Goal: Use online tool/utility: Utilize a website feature to perform a specific function

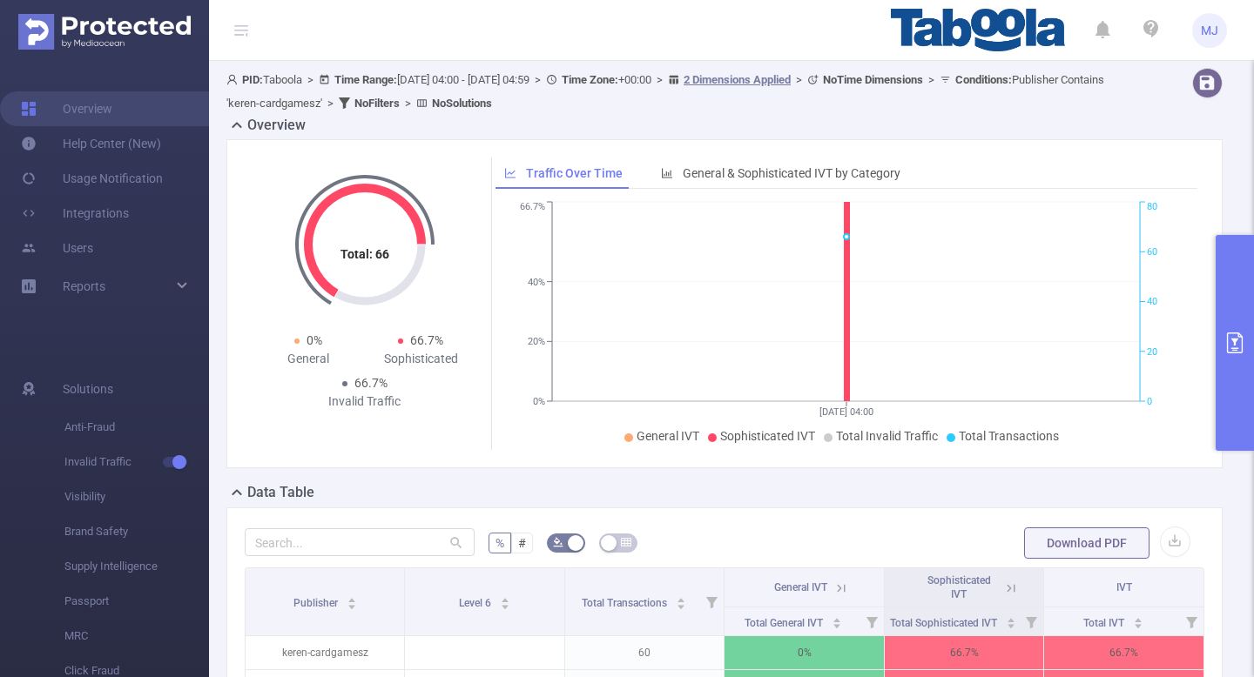
scroll to position [0, 3]
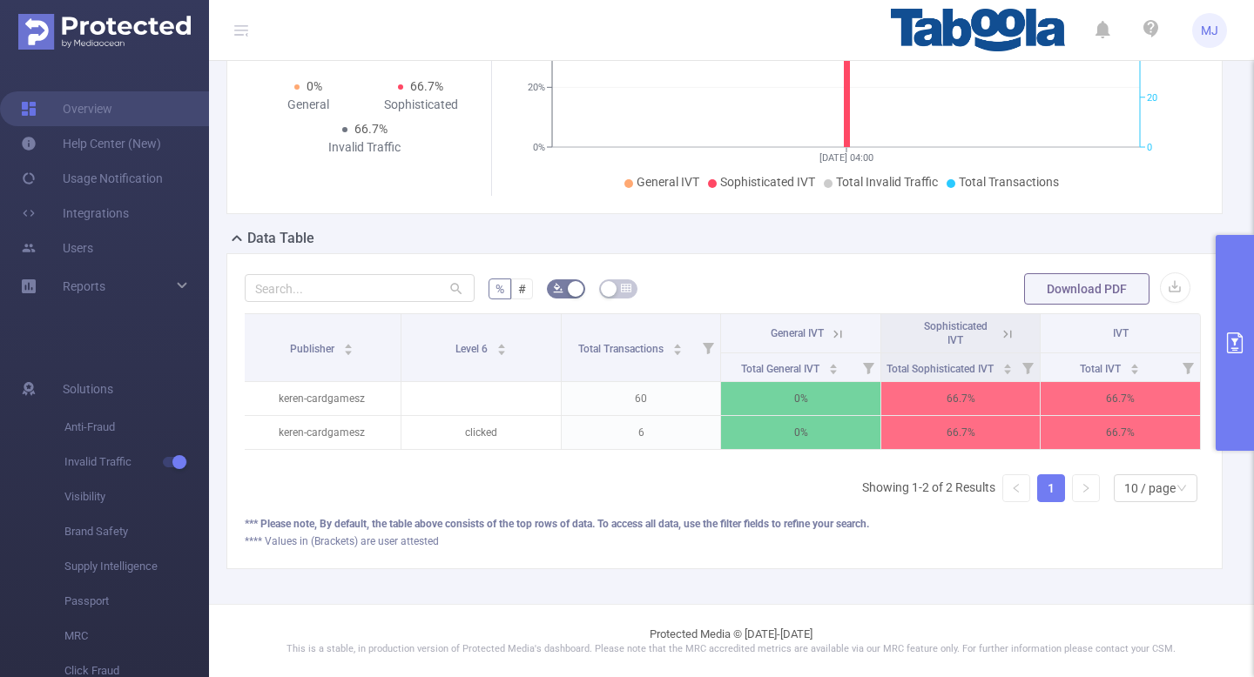
click at [1248, 359] on button "primary" at bounding box center [1234, 343] width 38 height 216
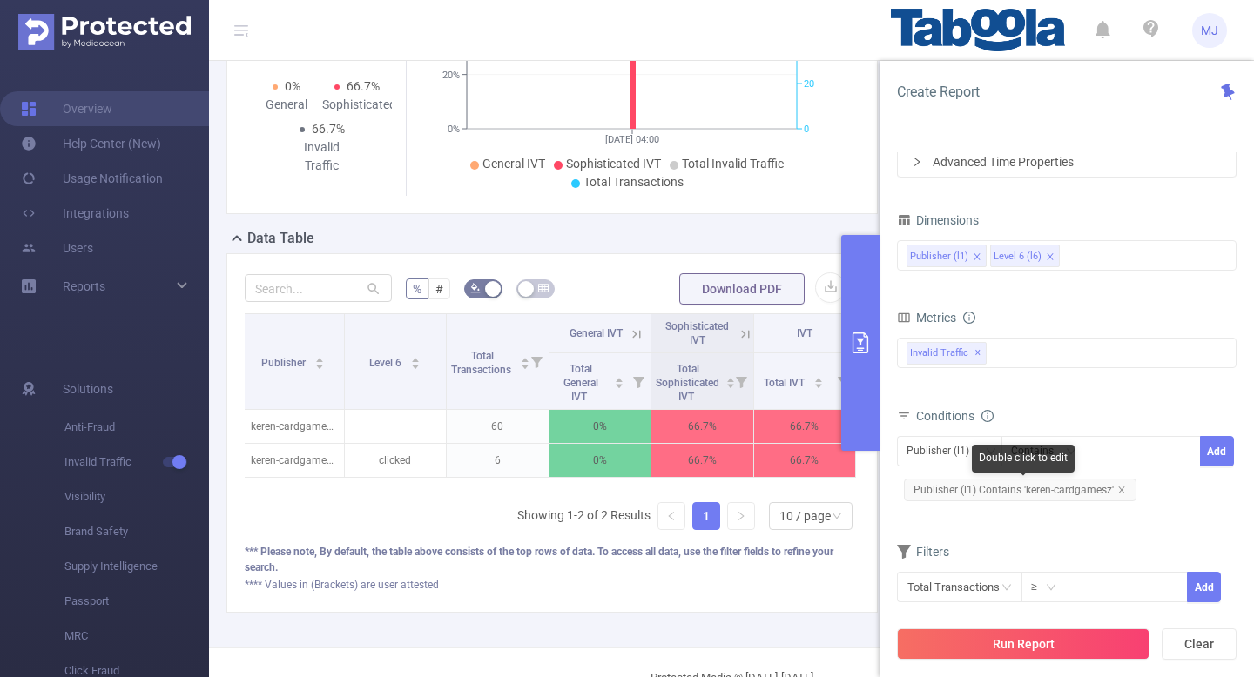
click at [1114, 484] on span "Publisher (l1) Contains 'keren-cardgamesz'" at bounding box center [1020, 490] width 232 height 23
click at [1121, 490] on icon "icon: close" at bounding box center [1121, 490] width 9 height 9
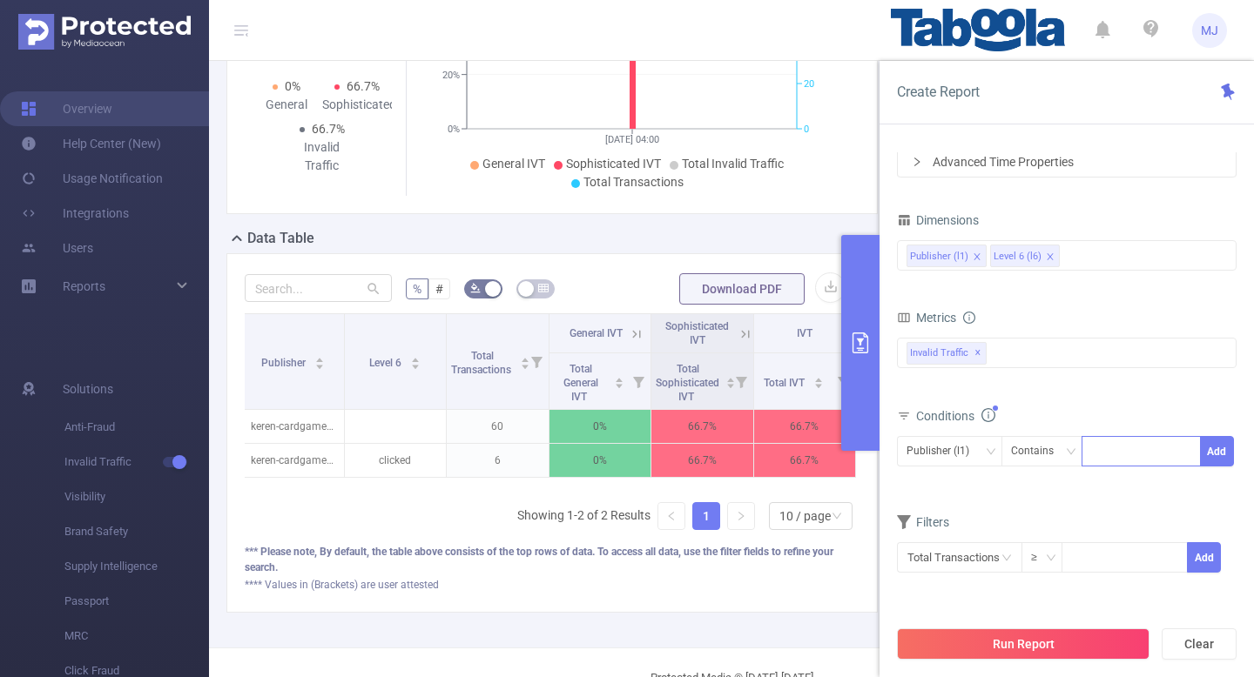
click at [1110, 436] on div at bounding box center [1140, 451] width 119 height 30
paste input "zum-deepdivead"
type input "zum-deepdivead"
click at [1133, 471] on ul "zum-deepdivead" at bounding box center [1144, 487] width 127 height 35
click at [1133, 483] on li "zum-deepdivead" at bounding box center [1144, 488] width 127 height 28
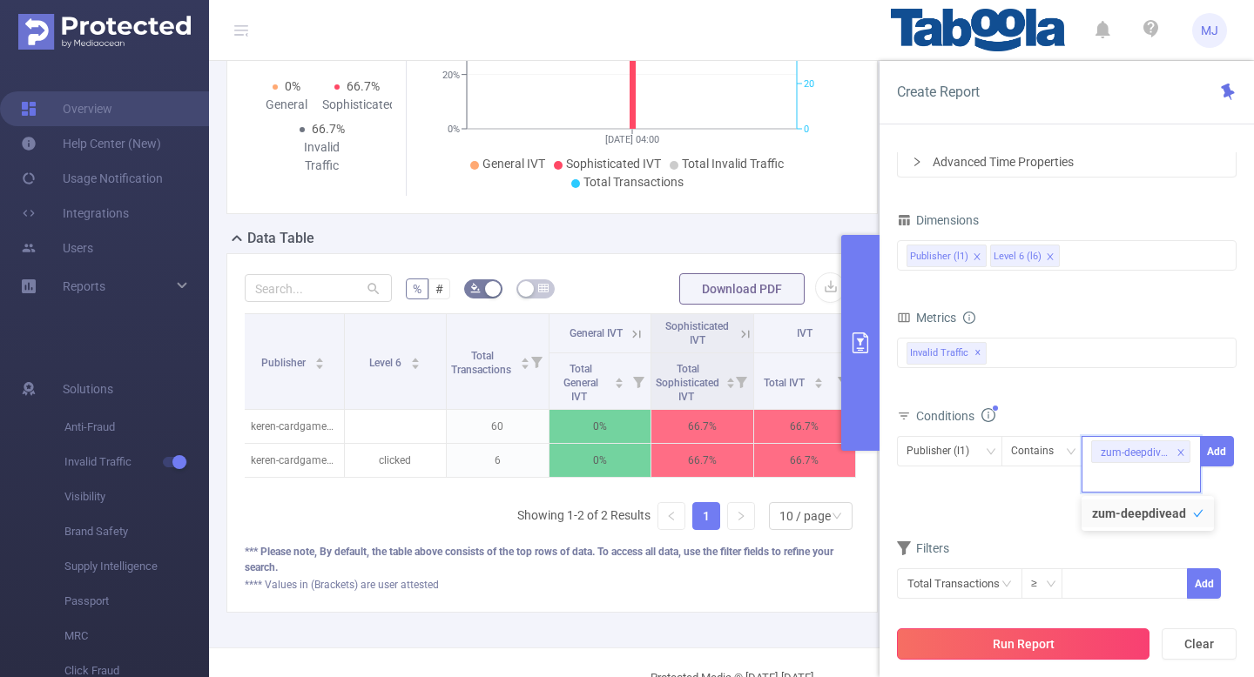
click at [1060, 636] on button "Run Report" at bounding box center [1023, 644] width 252 height 31
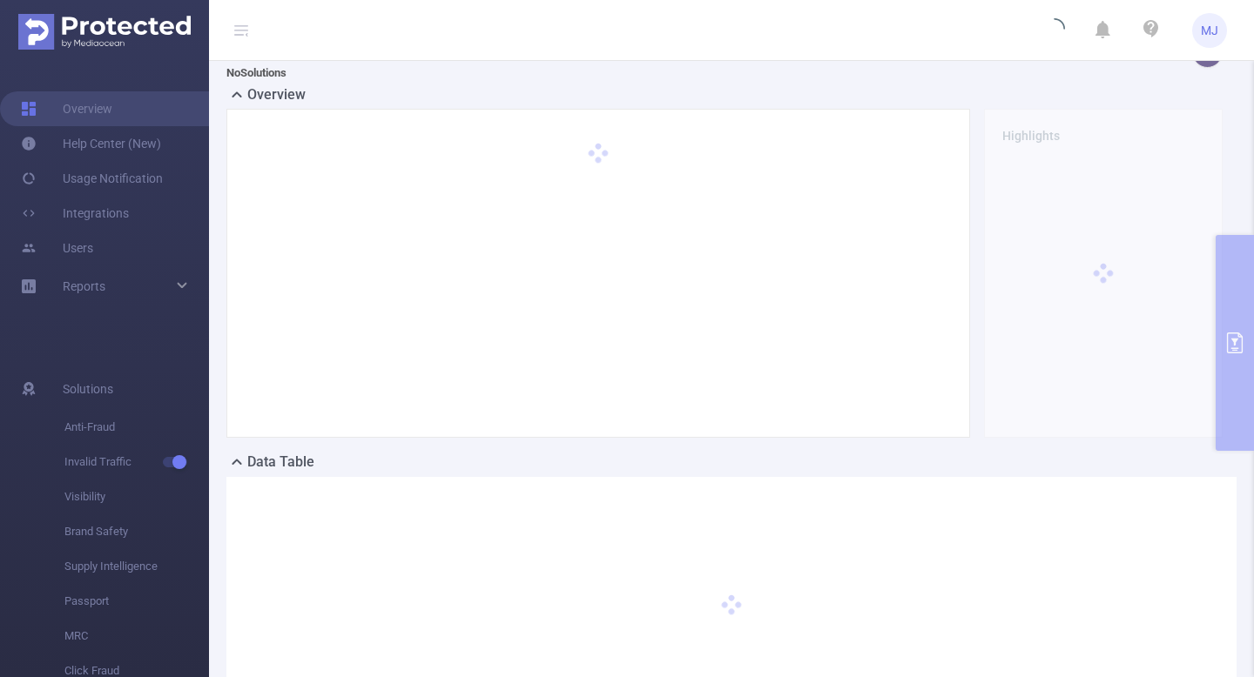
scroll to position [0, 0]
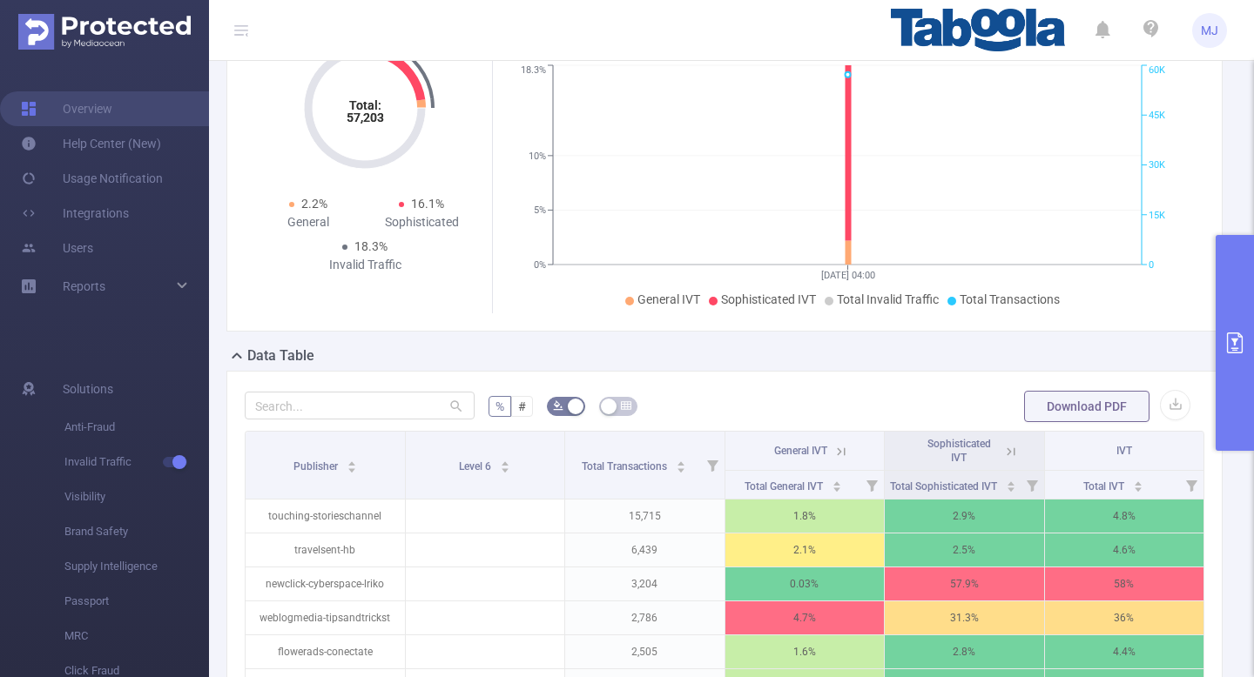
scroll to position [0, 3]
click at [1227, 401] on button "primary" at bounding box center [1234, 343] width 38 height 216
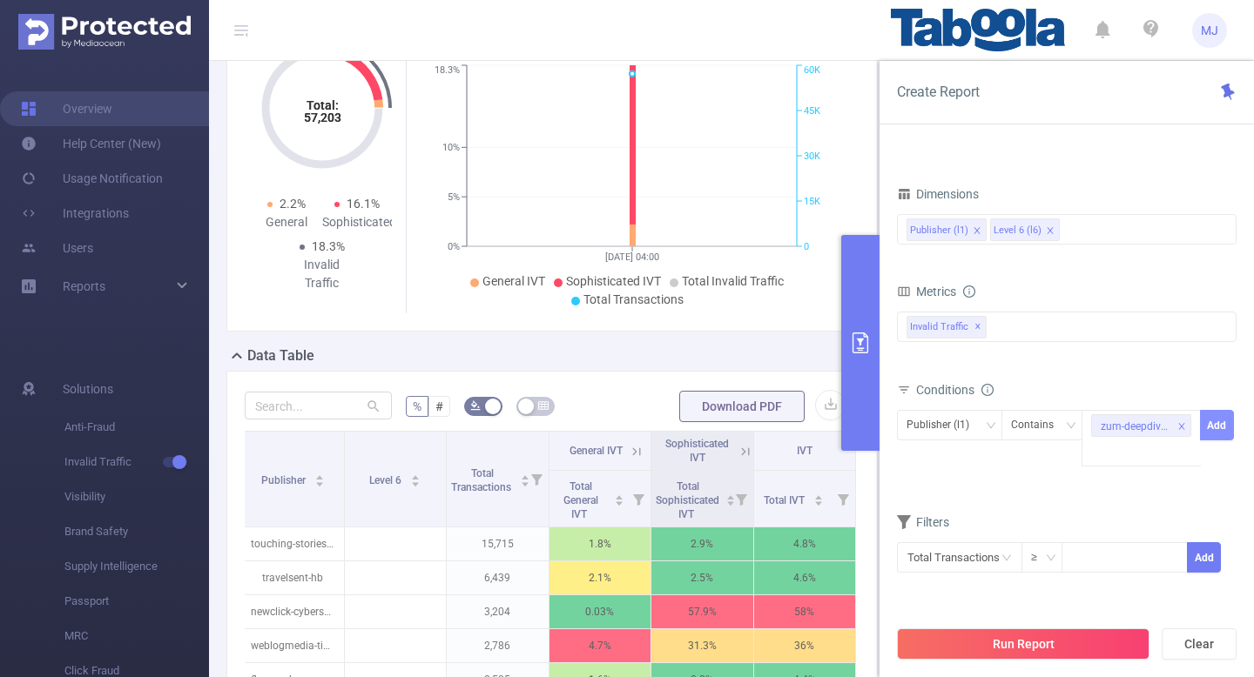
click at [1211, 428] on button "Add" at bounding box center [1217, 425] width 34 height 30
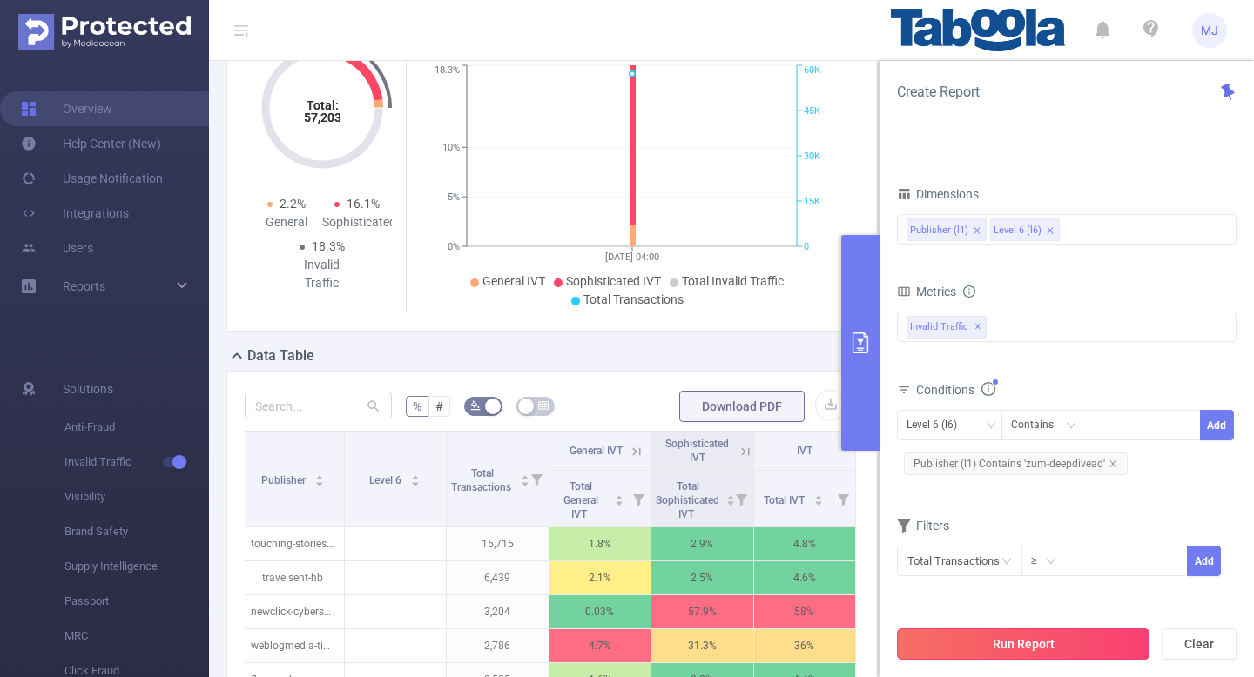
click at [1011, 637] on button "Run Report" at bounding box center [1023, 644] width 252 height 31
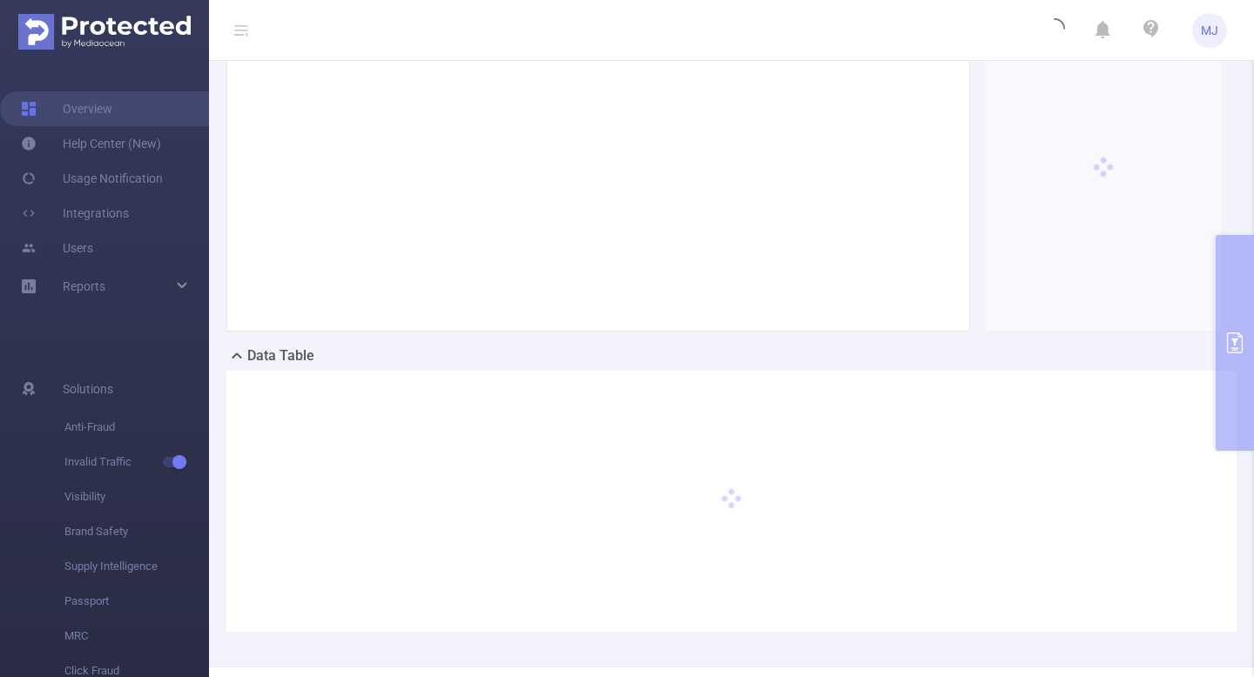
scroll to position [145, 0]
